Goal: Task Accomplishment & Management: Use online tool/utility

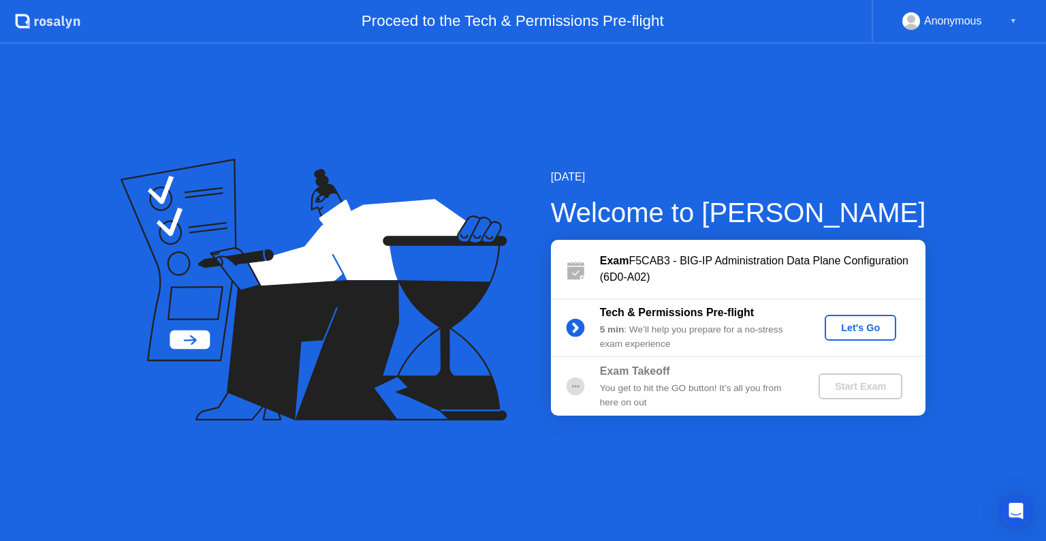
click at [850, 329] on div "Let's Go" at bounding box center [860, 327] width 61 height 11
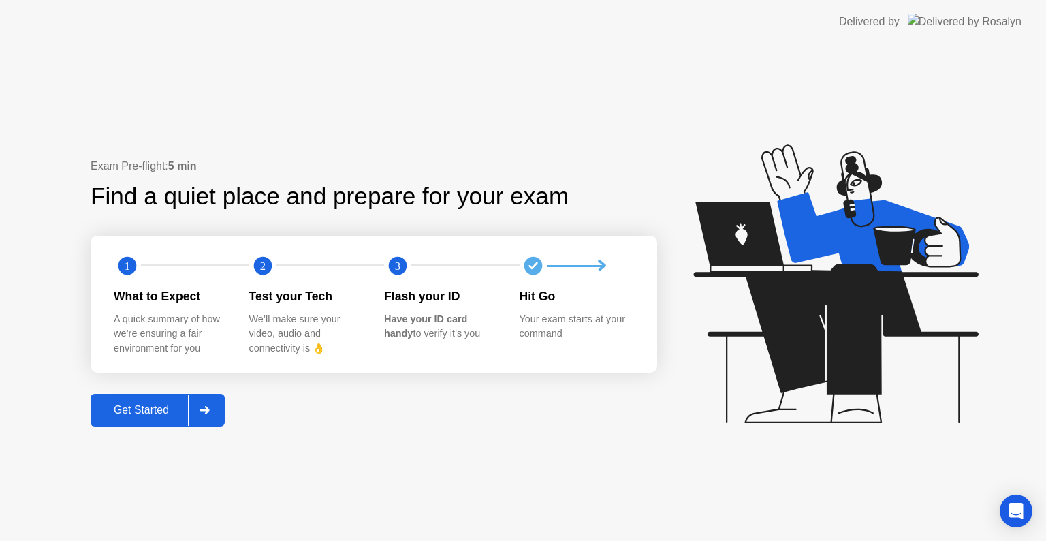
click at [210, 420] on div at bounding box center [204, 409] width 33 height 31
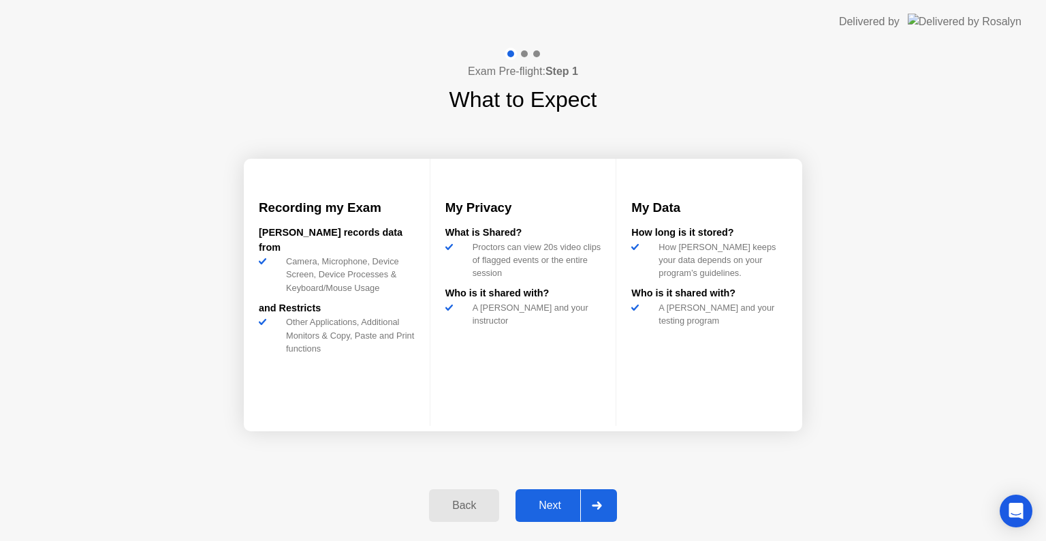
click at [589, 512] on div at bounding box center [596, 505] width 33 height 31
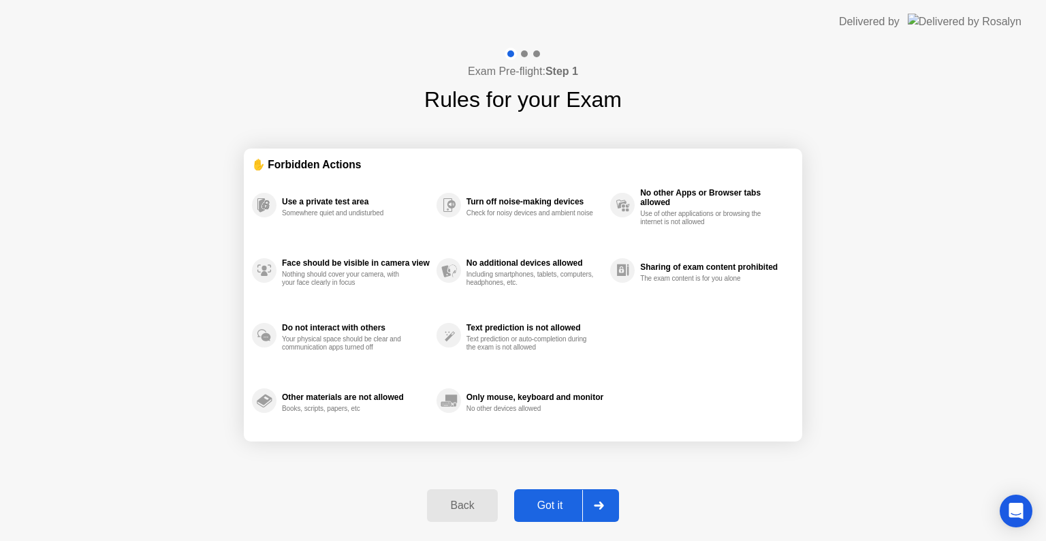
click at [589, 512] on div at bounding box center [598, 505] width 33 height 31
select select "**********"
select select "*******"
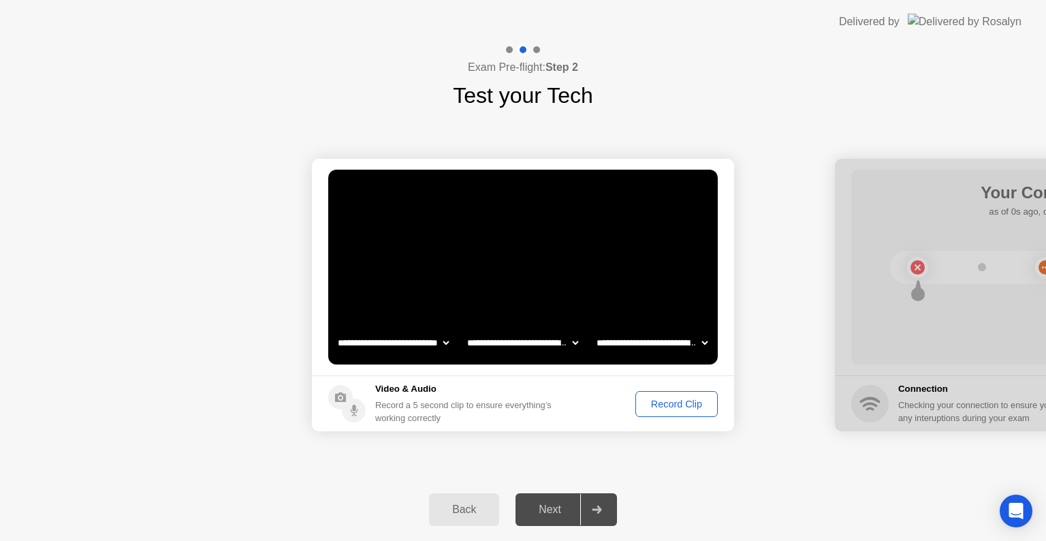
click at [690, 400] on div "Record Clip" at bounding box center [676, 403] width 73 height 11
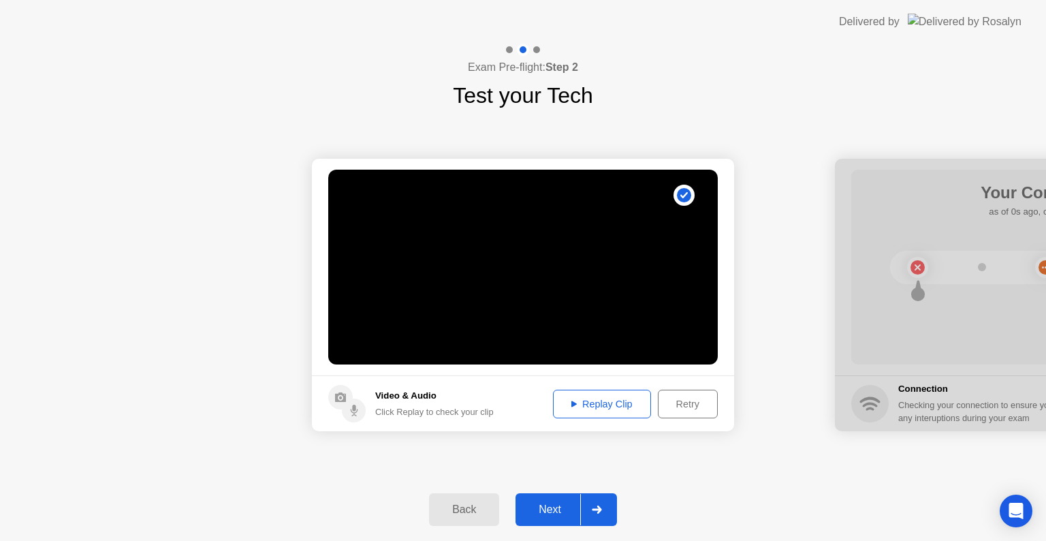
click at [594, 409] on div "Replay Clip" at bounding box center [602, 403] width 89 height 11
click at [531, 509] on div "Next" at bounding box center [550, 509] width 61 height 12
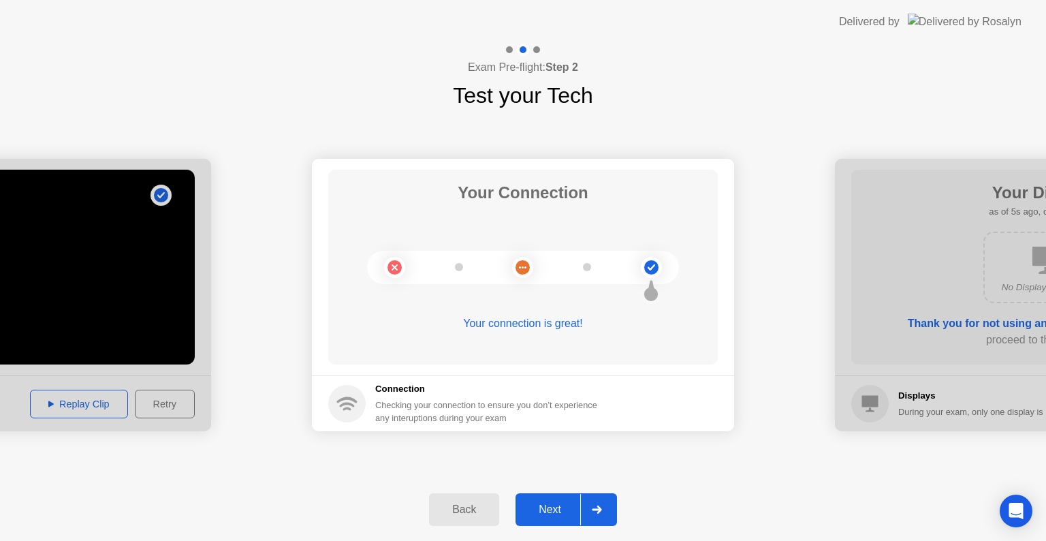
click at [543, 518] on button "Next" at bounding box center [566, 509] width 101 height 33
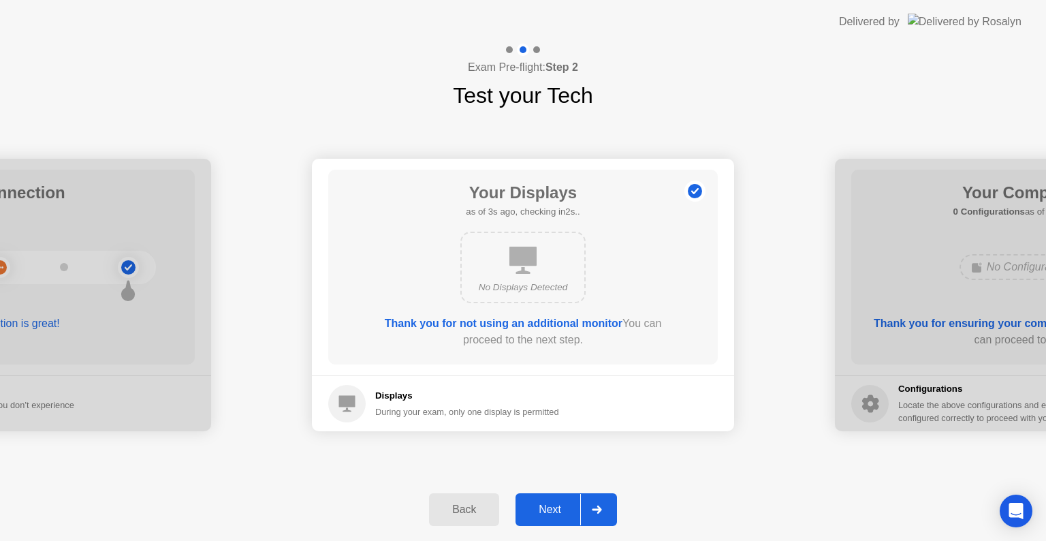
click at [539, 506] on div "Next" at bounding box center [550, 509] width 61 height 12
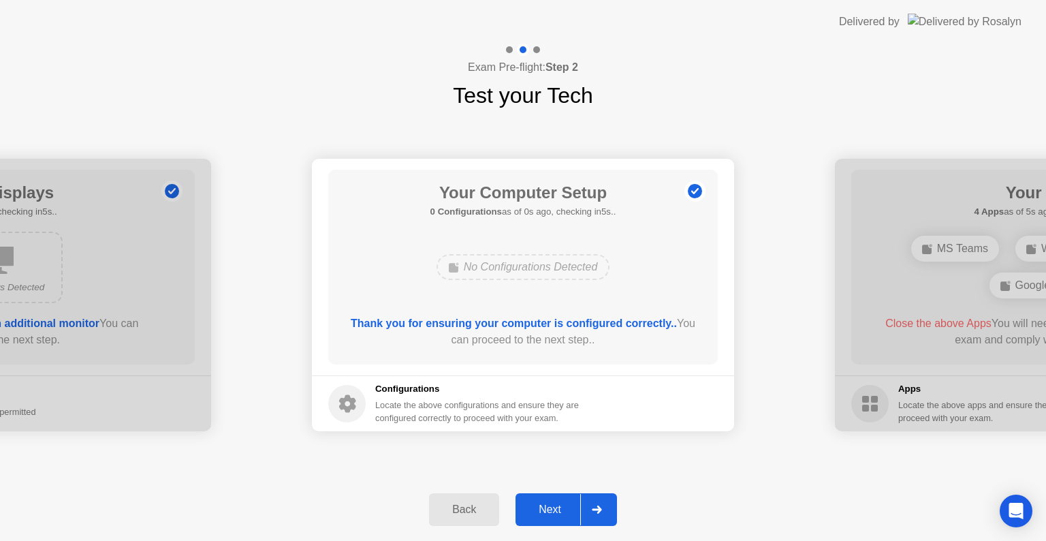
click at [544, 513] on div "Next" at bounding box center [550, 509] width 61 height 12
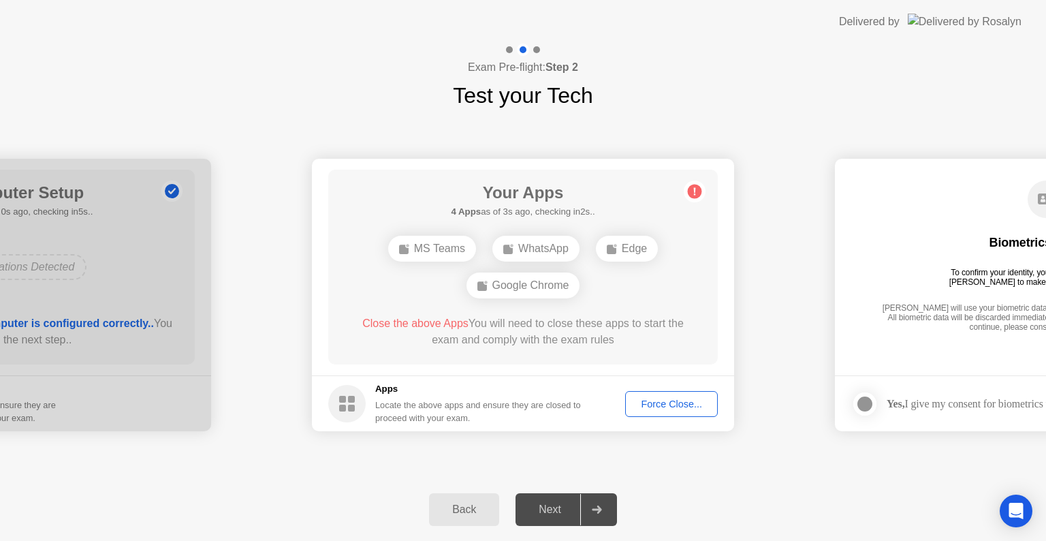
click at [672, 406] on div "Force Close..." at bounding box center [671, 403] width 83 height 11
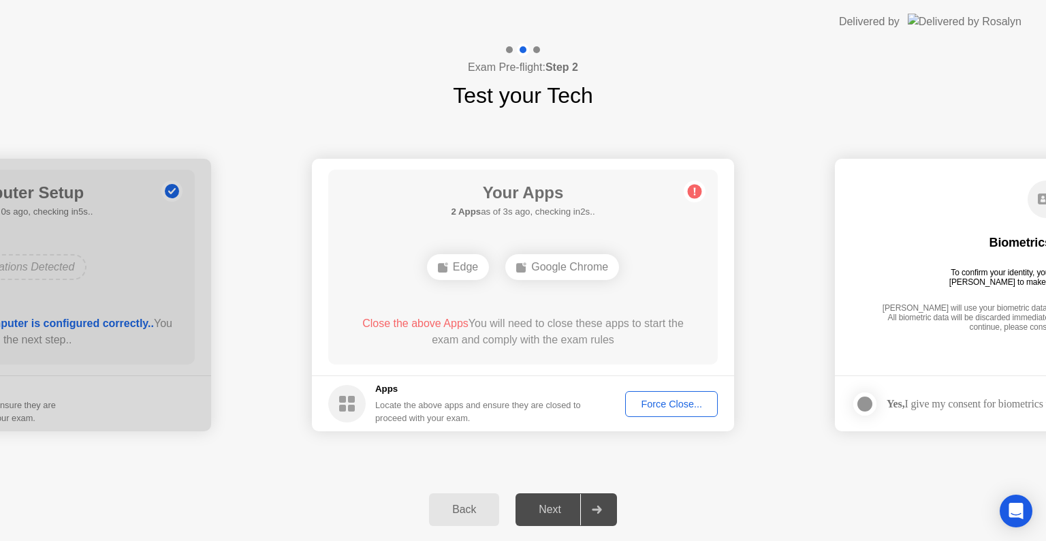
click at [676, 402] on div "Force Close..." at bounding box center [671, 403] width 83 height 11
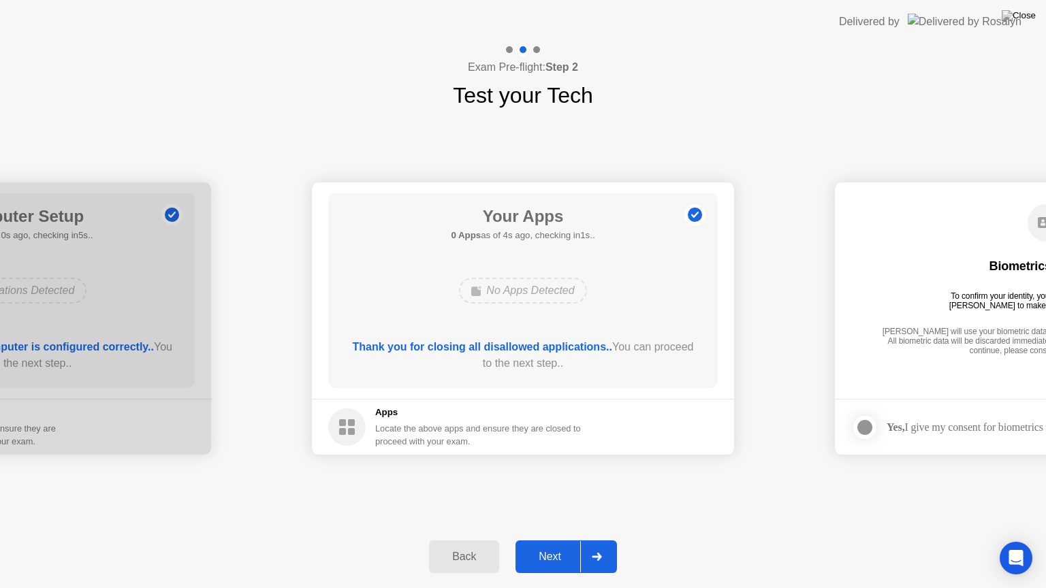
click at [642, 479] on div "**********" at bounding box center [523, 319] width 1046 height 414
click at [558, 540] on div "Next" at bounding box center [550, 557] width 61 height 12
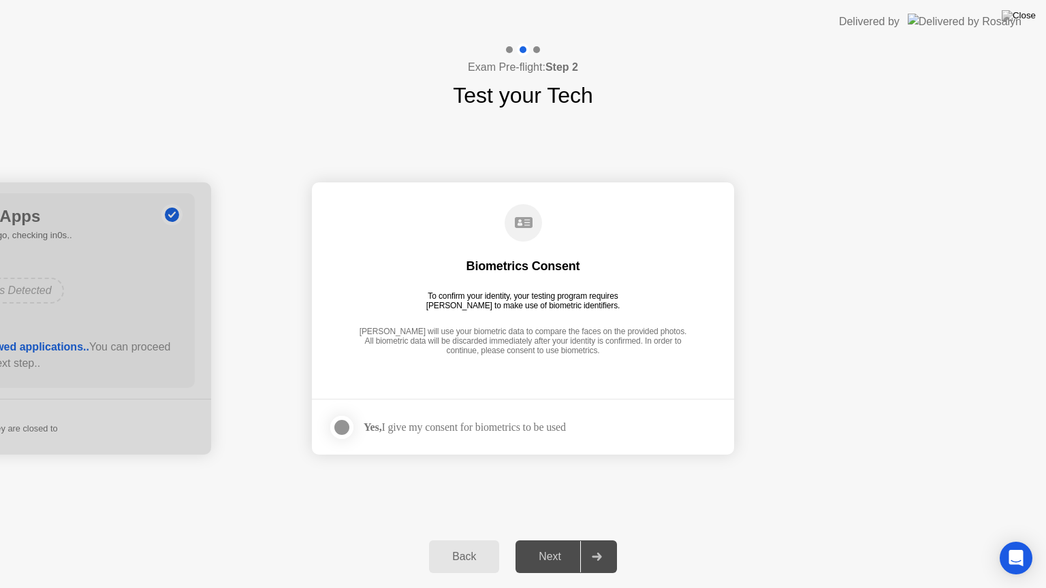
click at [343, 430] on div at bounding box center [342, 428] width 16 height 16
click at [549, 540] on div "Next" at bounding box center [550, 557] width 61 height 12
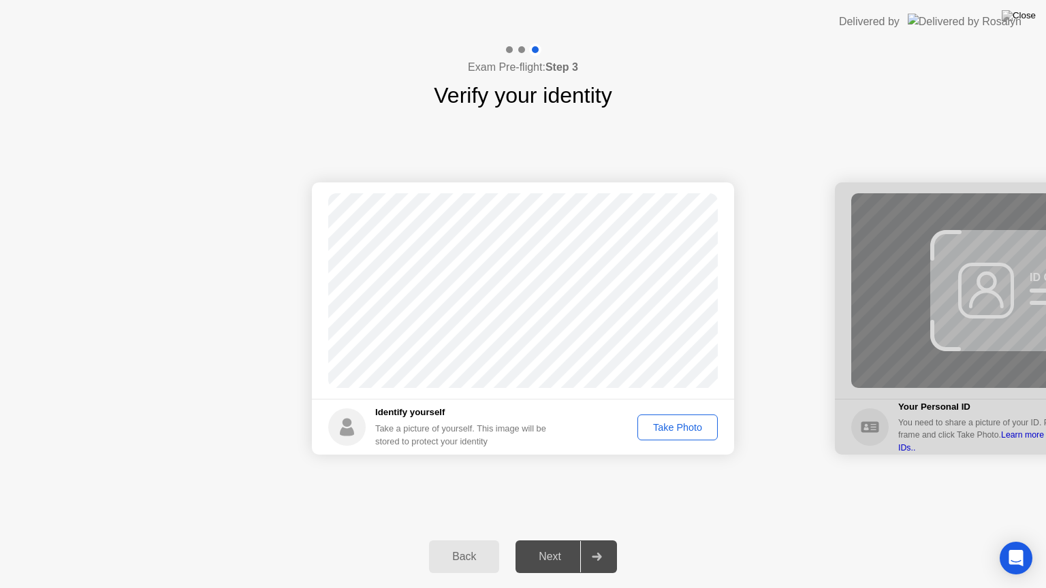
click at [663, 432] on div "Take Photo" at bounding box center [677, 427] width 71 height 11
click at [561, 540] on div "Next" at bounding box center [550, 557] width 61 height 12
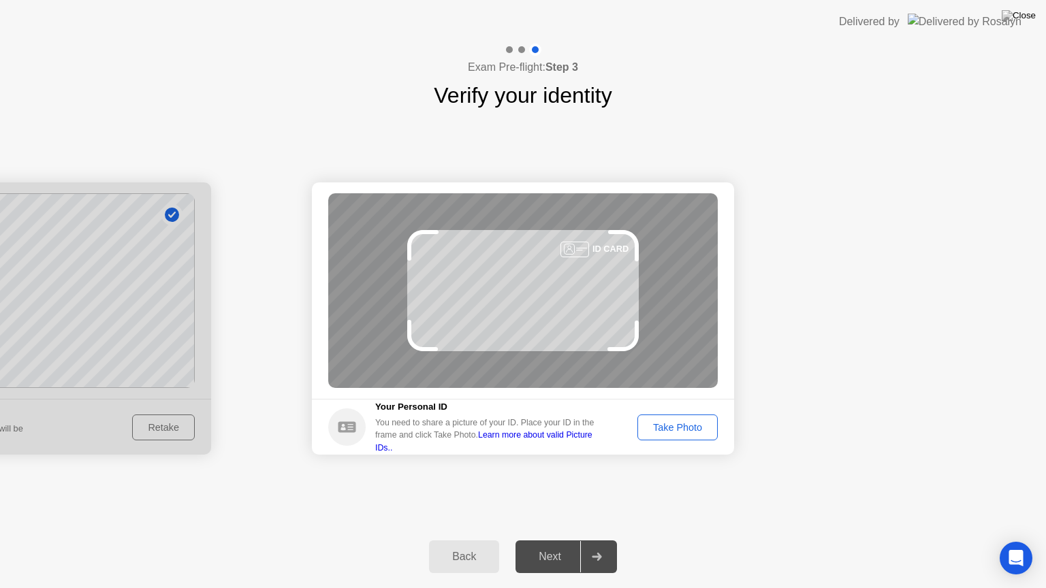
click at [689, 424] on div "Take Photo" at bounding box center [677, 427] width 71 height 11
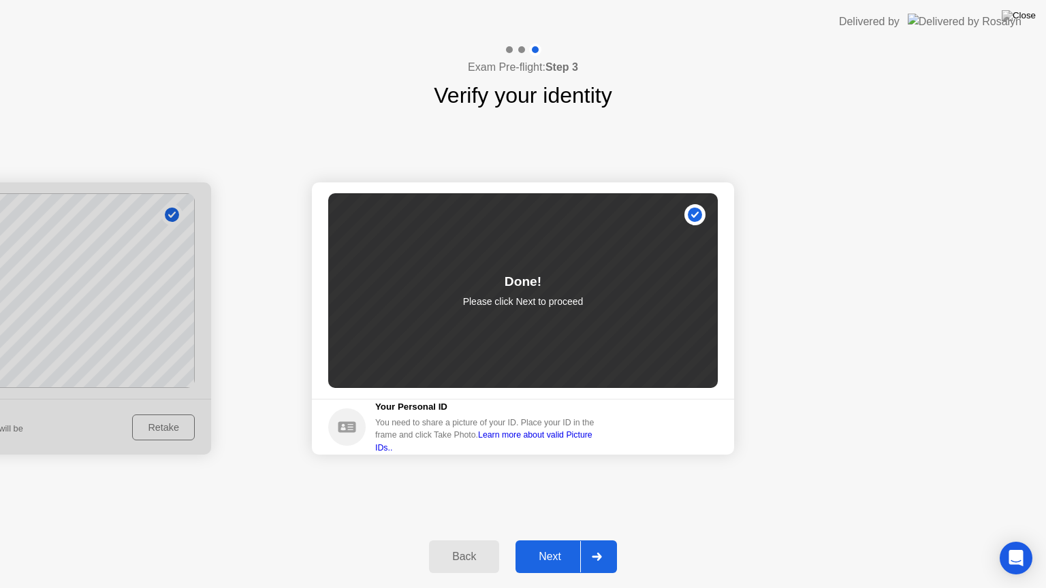
click at [566, 540] on div "Next" at bounding box center [550, 557] width 61 height 12
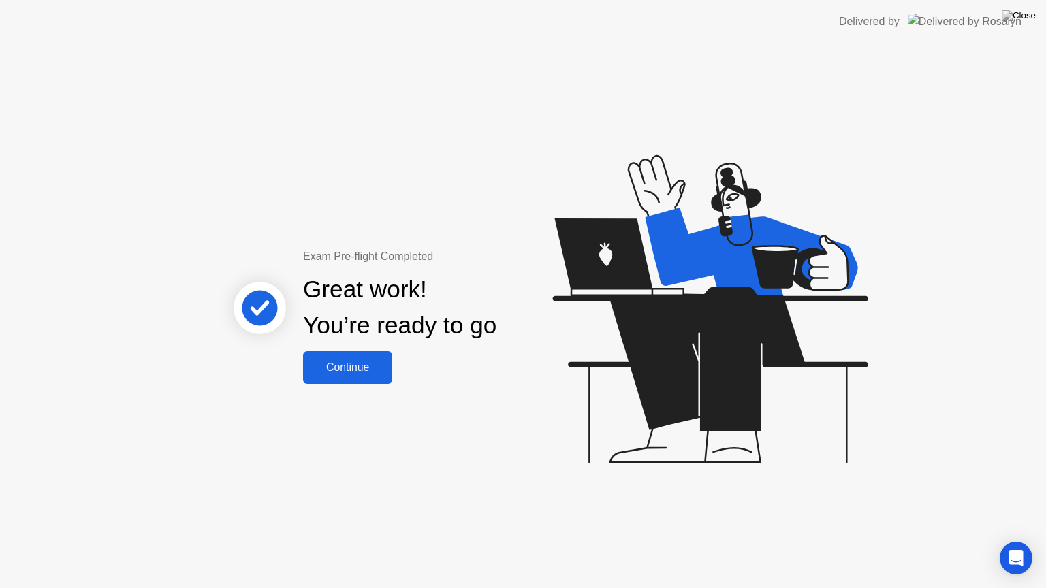
click at [360, 373] on div "Continue" at bounding box center [347, 368] width 81 height 12
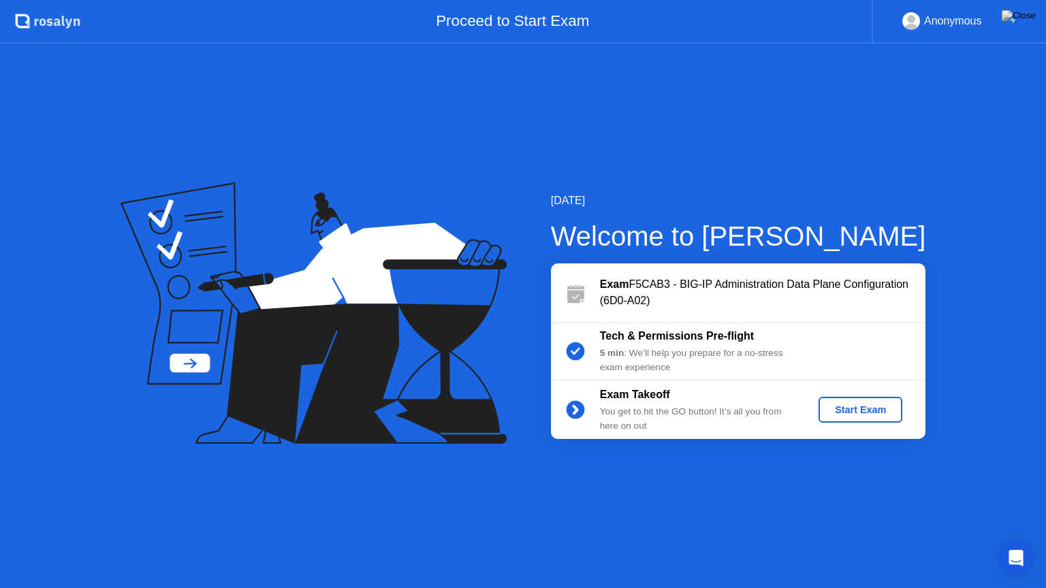
click at [868, 413] on div "Start Exam" at bounding box center [860, 410] width 73 height 11
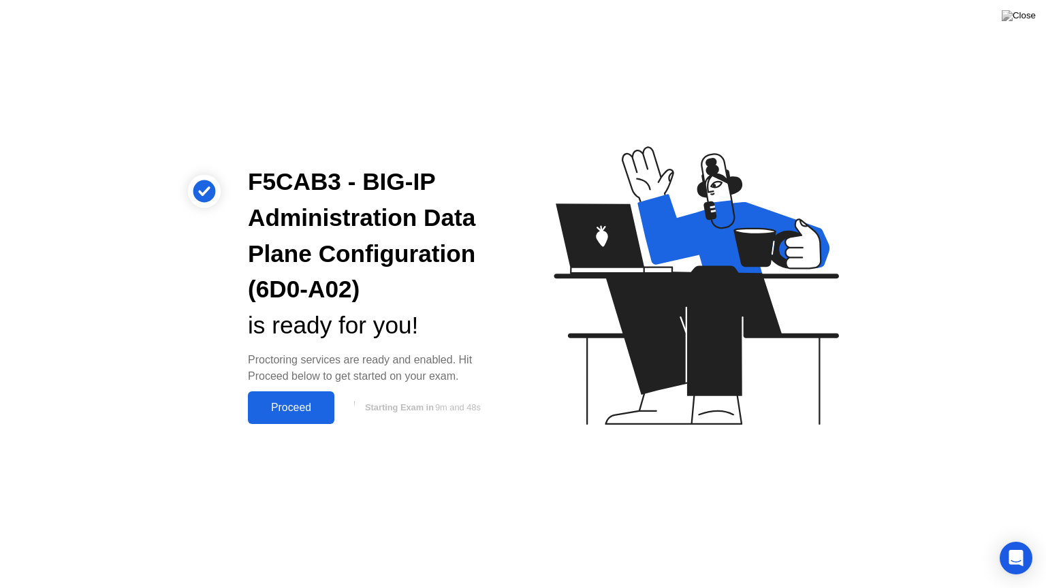
click at [298, 411] on div "Proceed" at bounding box center [291, 408] width 78 height 12
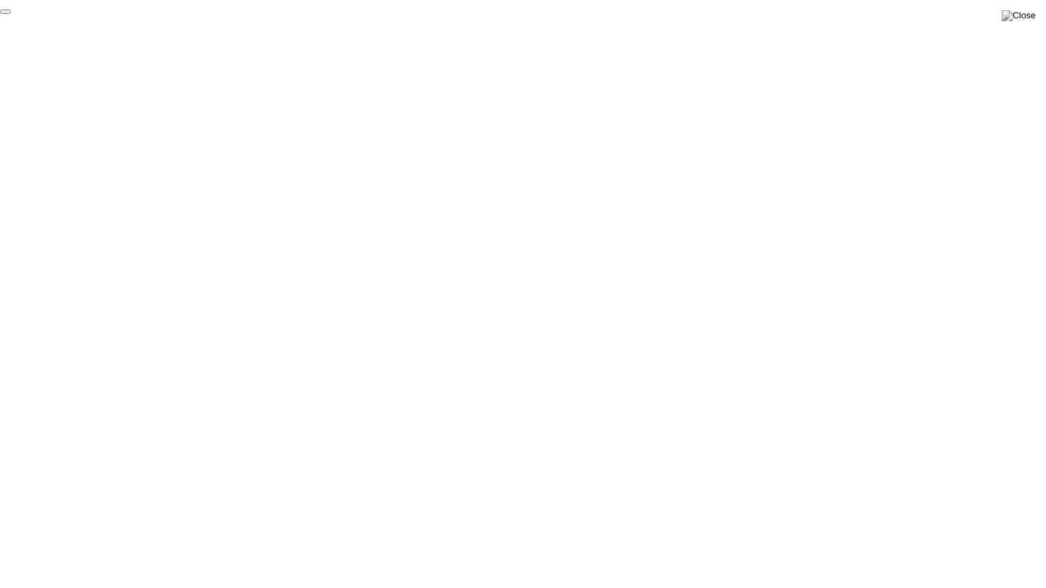
click div "End Proctoring Session"
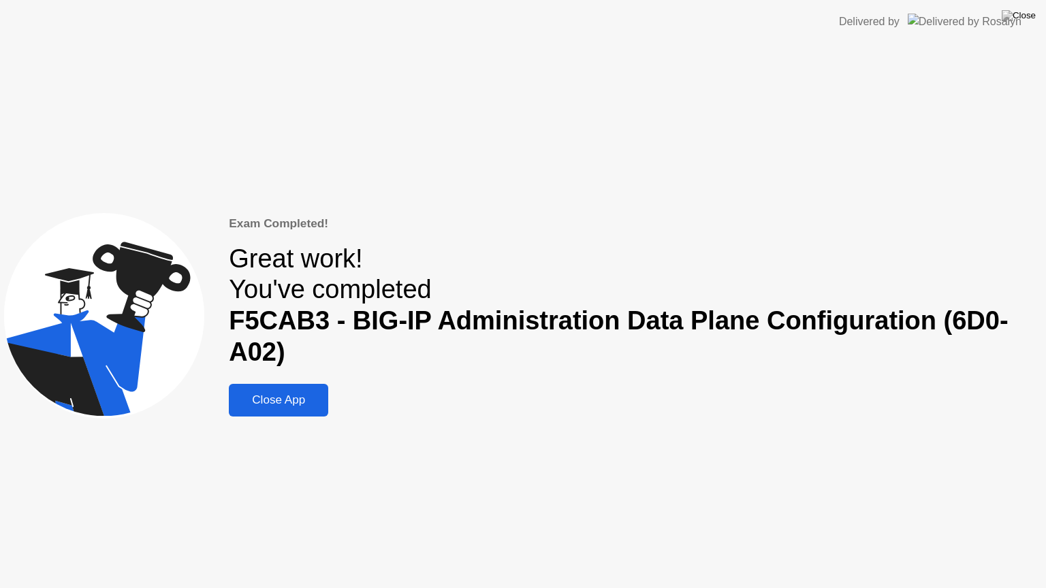
click at [300, 398] on div "Close App" at bounding box center [278, 401] width 91 height 14
